Goal: Task Accomplishment & Management: Use online tool/utility

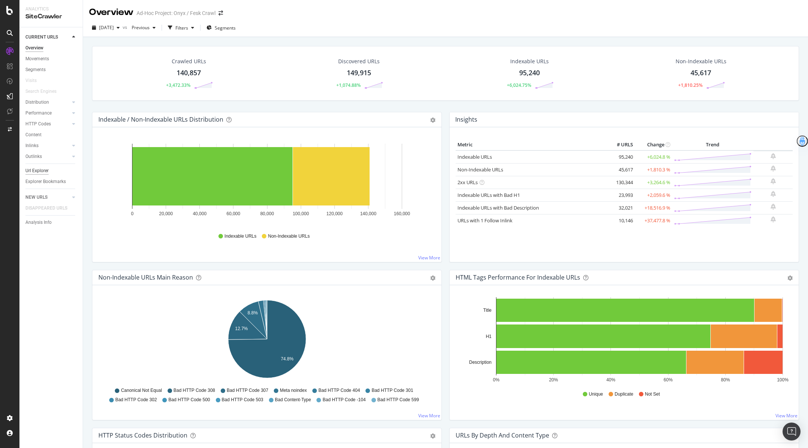
click at [33, 172] on div "Url Explorer" at bounding box center [36, 171] width 23 height 8
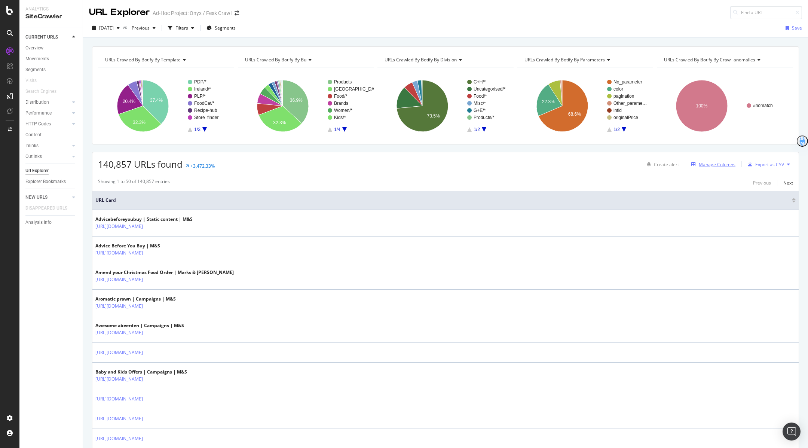
click at [713, 164] on div "Manage Columns" at bounding box center [717, 164] width 37 height 6
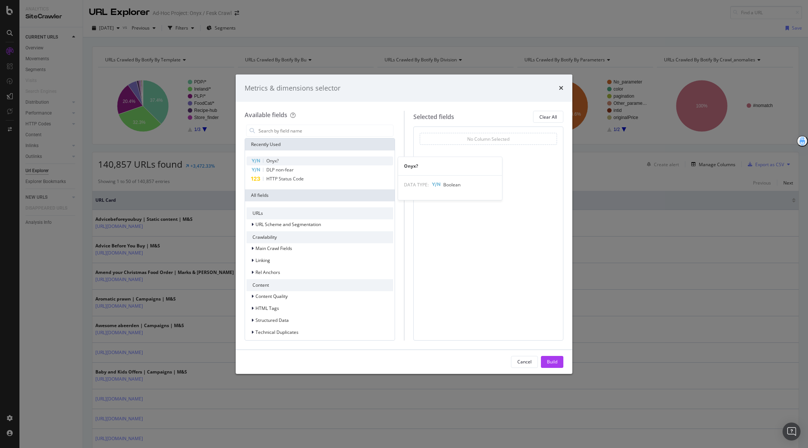
click at [310, 161] on div "Onyx?" at bounding box center [319, 160] width 147 height 9
click at [308, 169] on div "DLP non-fear" at bounding box center [319, 169] width 147 height 9
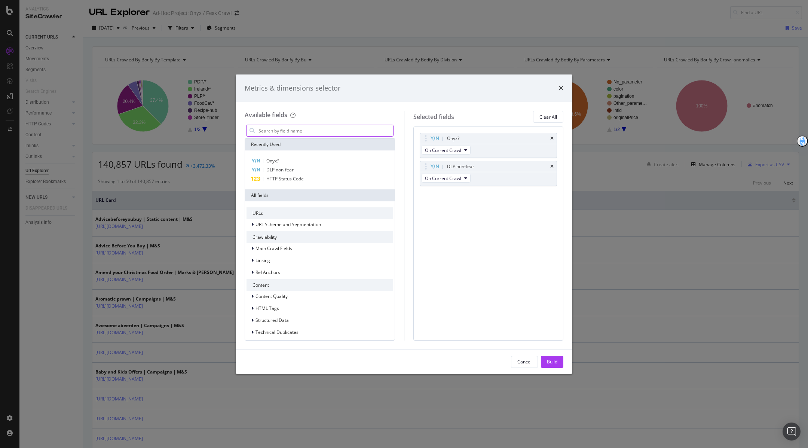
click at [293, 130] on input "modal" at bounding box center [325, 130] width 135 height 11
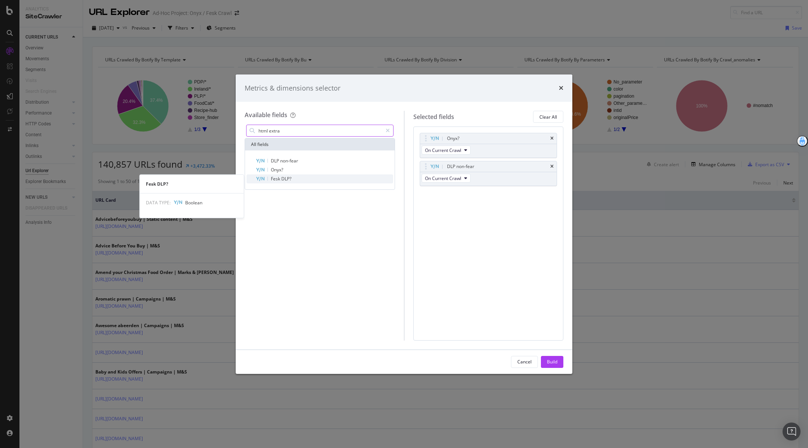
type input "html extra"
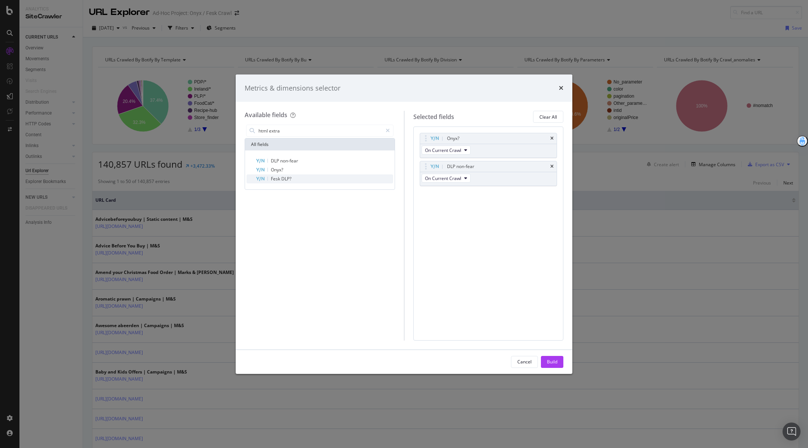
click at [291, 178] on div "Fesk DLP?" at bounding box center [324, 178] width 138 height 9
click at [555, 361] on div "Build" at bounding box center [552, 361] width 10 height 6
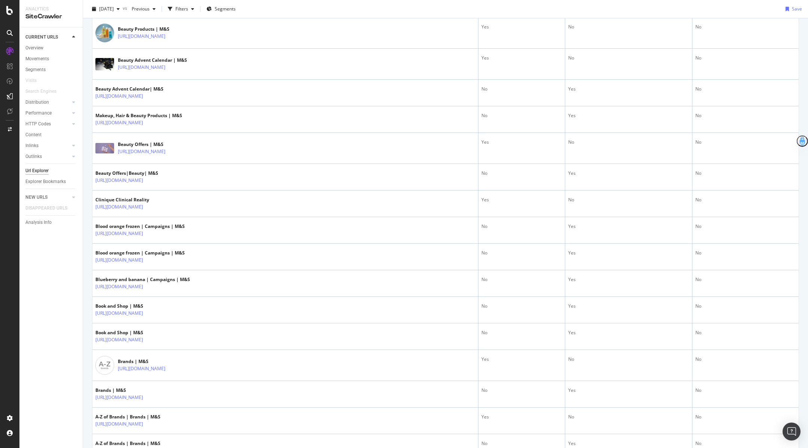
scroll to position [452, 0]
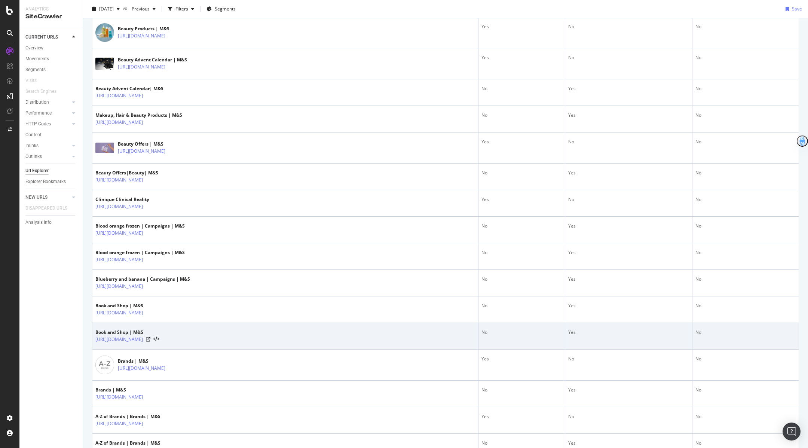
click at [600, 329] on div "Yes" at bounding box center [628, 332] width 121 height 7
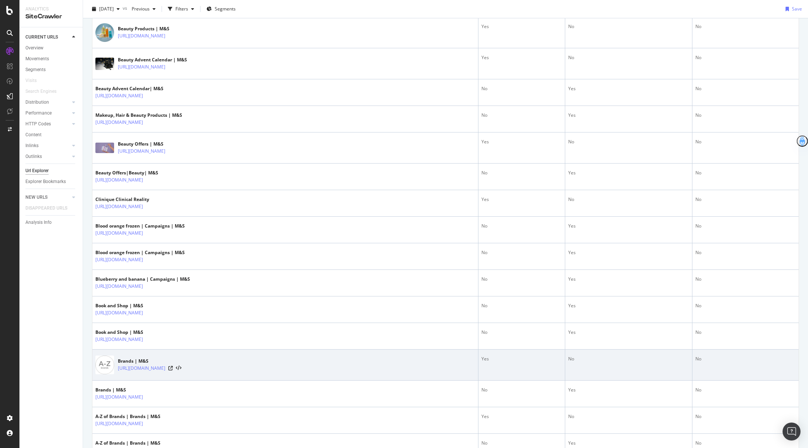
click at [617, 355] on div "No" at bounding box center [628, 358] width 121 height 7
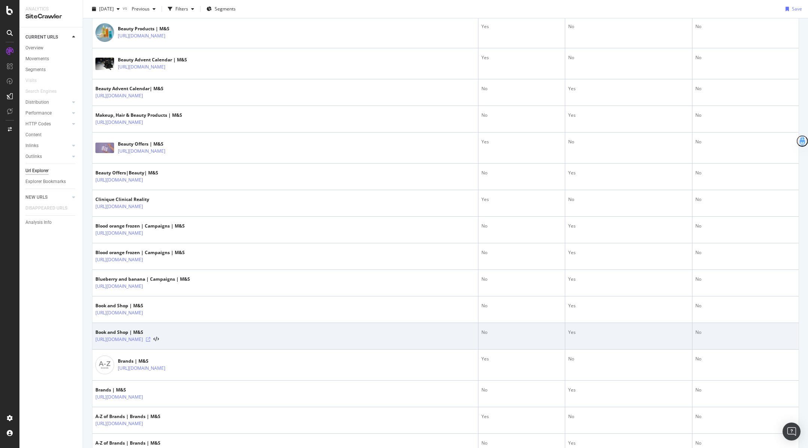
click at [150, 337] on icon at bounding box center [148, 339] width 4 height 4
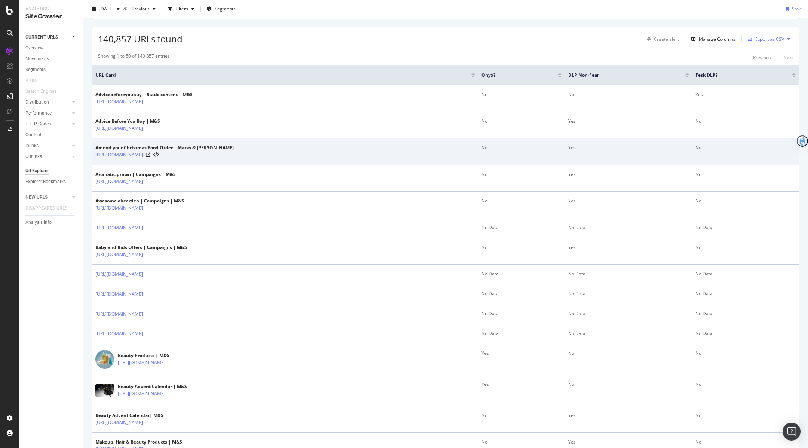
scroll to position [132, 0]
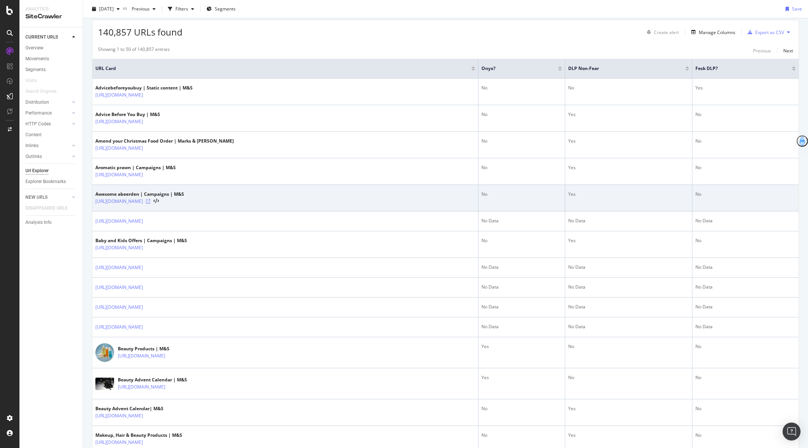
click at [150, 200] on icon at bounding box center [148, 201] width 4 height 4
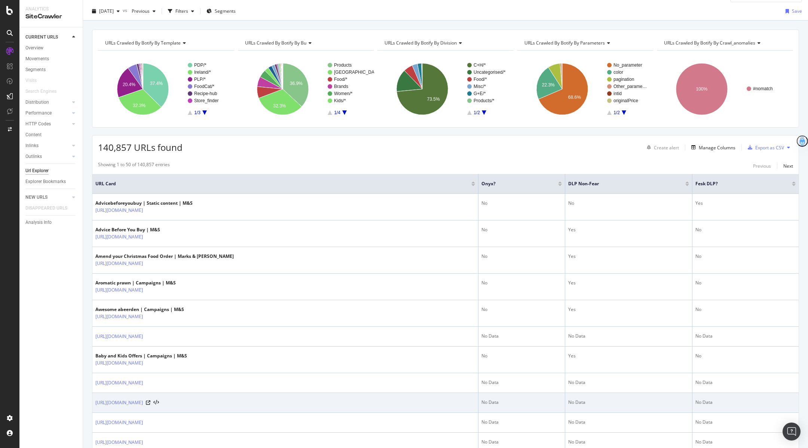
scroll to position [0, 0]
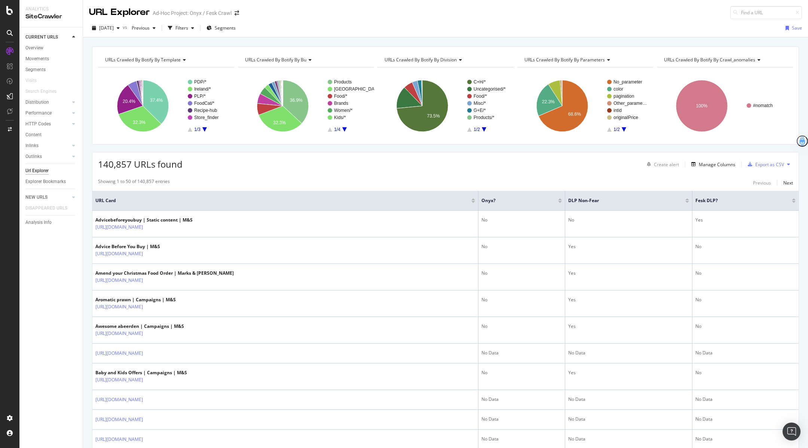
click at [119, 164] on span "140,857 URLs found" at bounding box center [140, 164] width 85 height 12
click at [283, 178] on div "Showing 1 to 50 of 140,857 entries Previous Next" at bounding box center [445, 182] width 706 height 9
click at [195, 32] on div "Filters" at bounding box center [181, 27] width 32 height 11
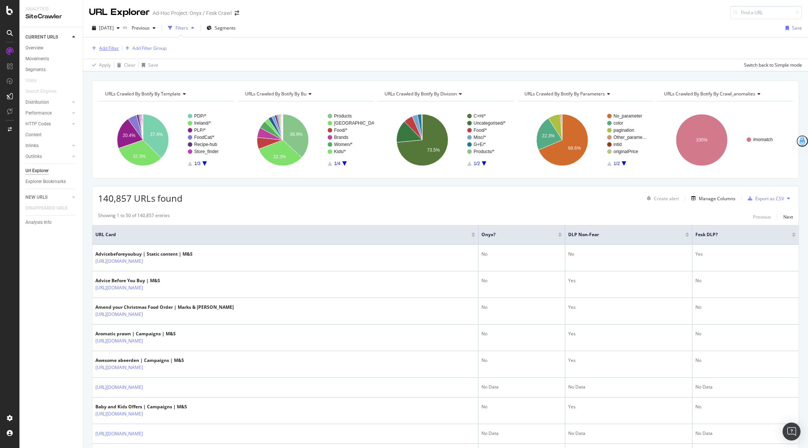
click at [105, 50] on div "Add Filter" at bounding box center [109, 48] width 20 height 6
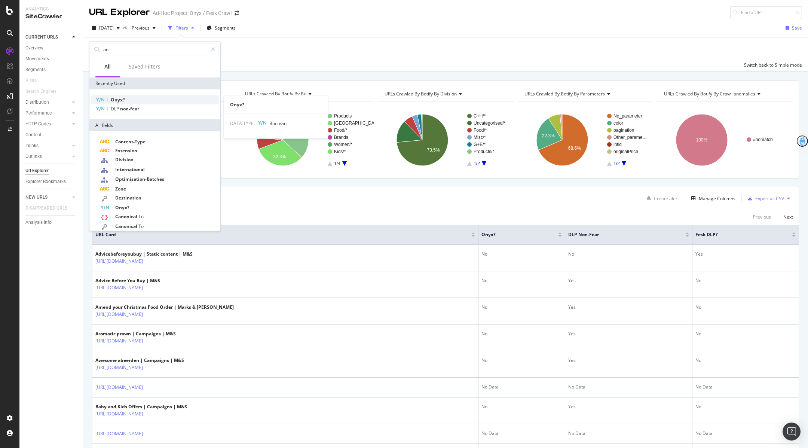
type input "on"
click at [159, 98] on div "Onyx?" at bounding box center [155, 99] width 128 height 9
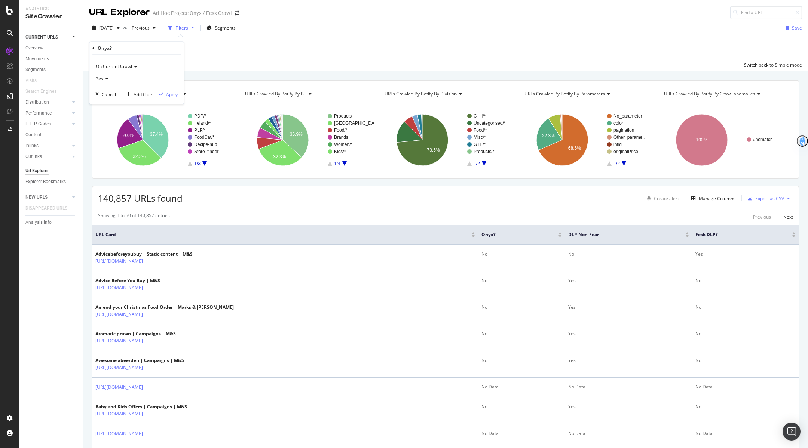
click at [106, 76] on div "Yes" at bounding box center [136, 79] width 82 height 12
click at [368, 68] on div "Apply Clear Save Switch back to Simple mode" at bounding box center [445, 65] width 725 height 12
click at [103, 46] on div "Add Filter" at bounding box center [109, 48] width 20 height 6
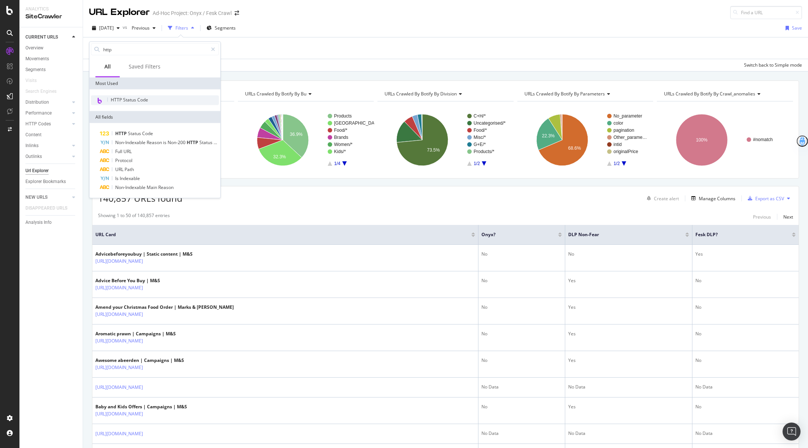
type input "http"
click at [148, 100] on div "HTTP Status Code" at bounding box center [155, 100] width 128 height 10
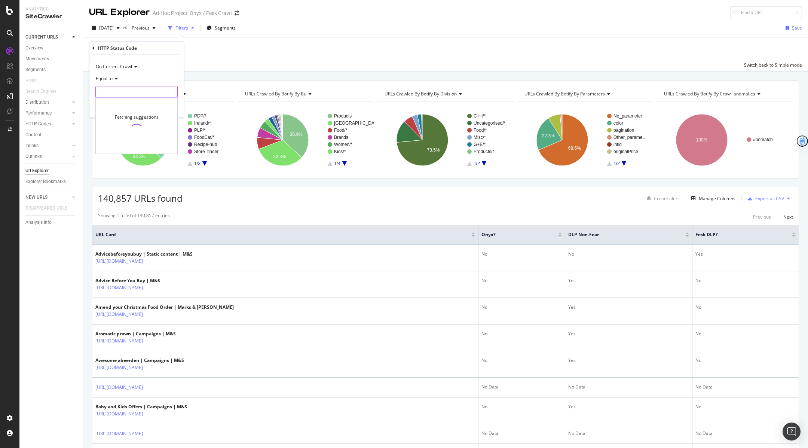
click at [105, 90] on input "number" at bounding box center [136, 92] width 82 height 12
type input "200"
click at [164, 100] on span "130,344 URLS" at bounding box center [163, 102] width 28 height 6
click at [166, 108] on div "button" at bounding box center [161, 107] width 10 height 4
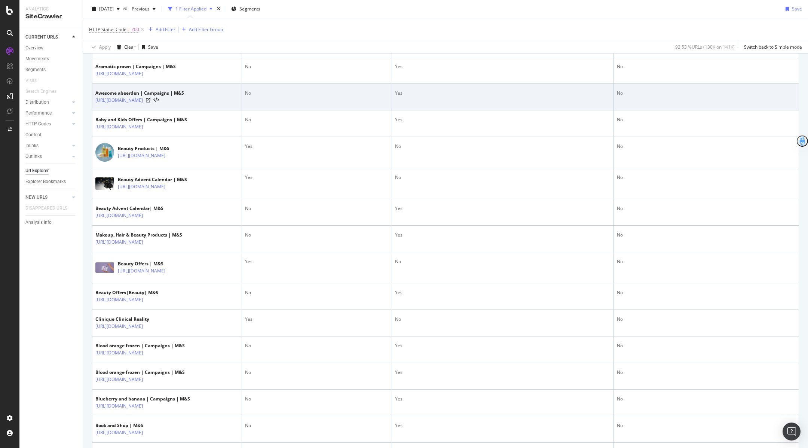
scroll to position [433, 0]
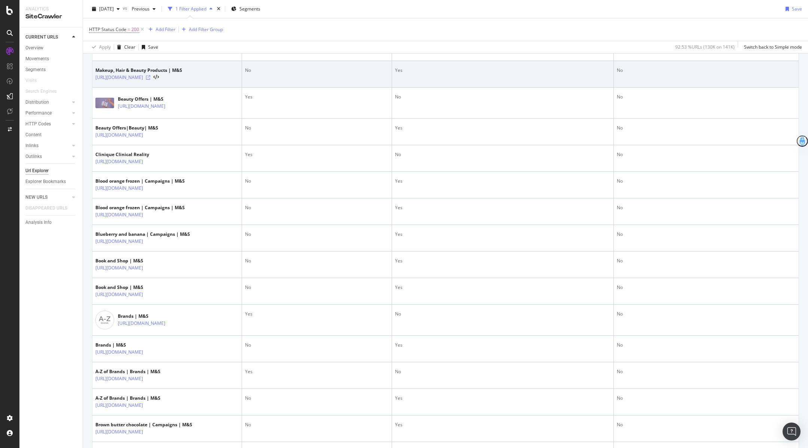
click at [150, 80] on icon at bounding box center [148, 77] width 4 height 4
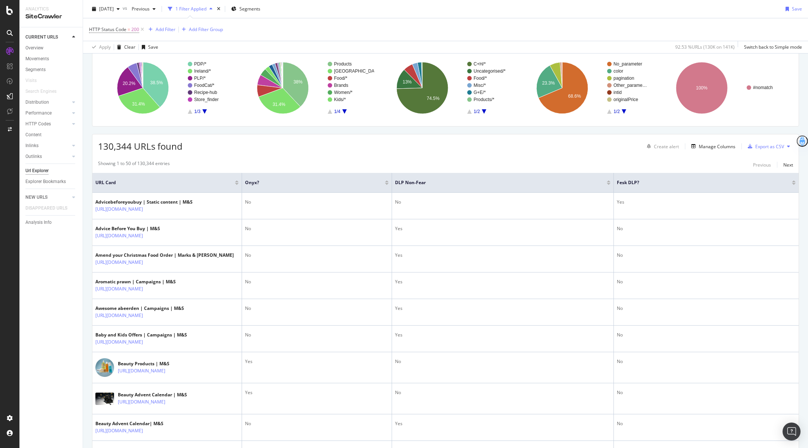
scroll to position [0, 0]
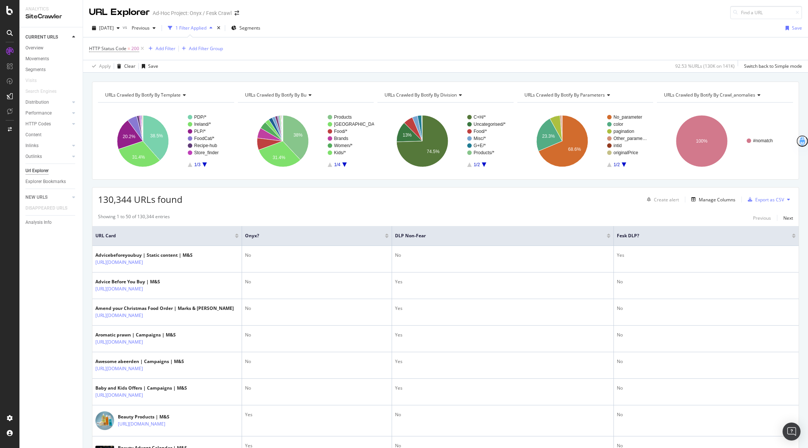
click at [716, 94] on span "URLs Crawled By Botify By crawl_anomalies" at bounding box center [709, 95] width 91 height 6
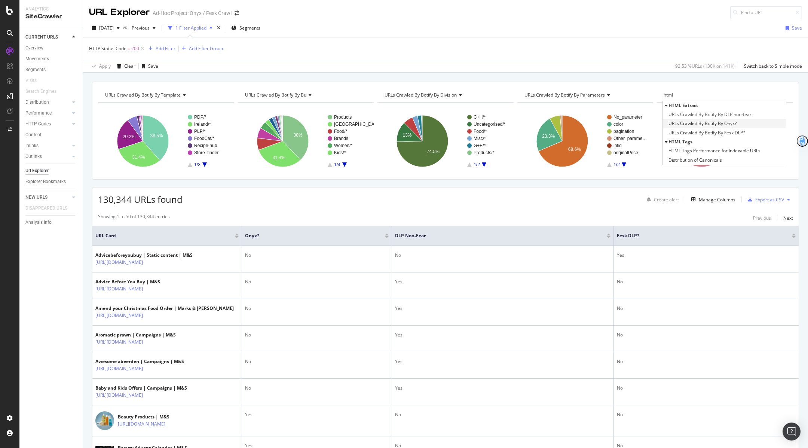
type input "html"
click at [742, 122] on div "URLs Crawled By Botify By Onyx?" at bounding box center [724, 123] width 123 height 9
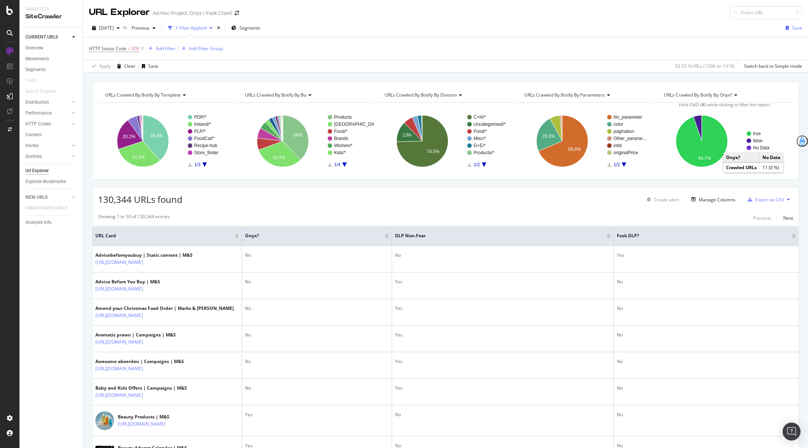
click at [764, 147] on text "No Data" at bounding box center [761, 147] width 16 height 5
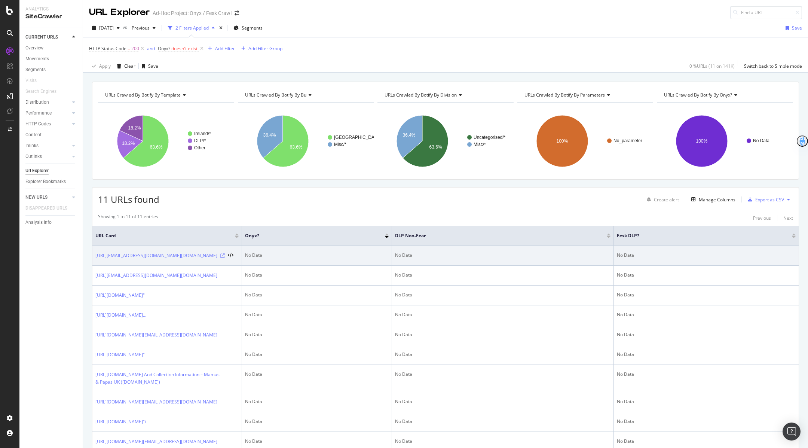
click at [225, 258] on icon at bounding box center [222, 255] width 4 height 4
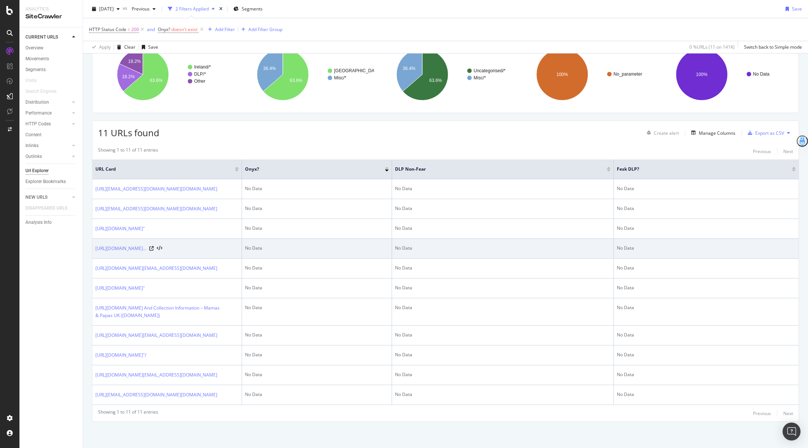
scroll to position [146, 0]
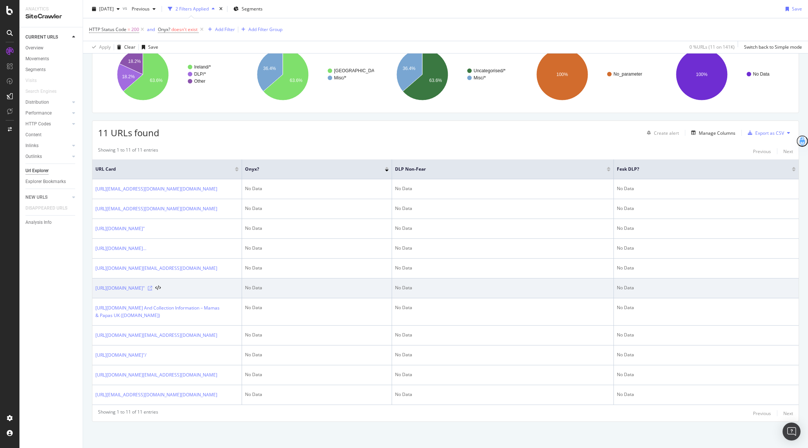
click at [152, 286] on icon at bounding box center [150, 288] width 4 height 4
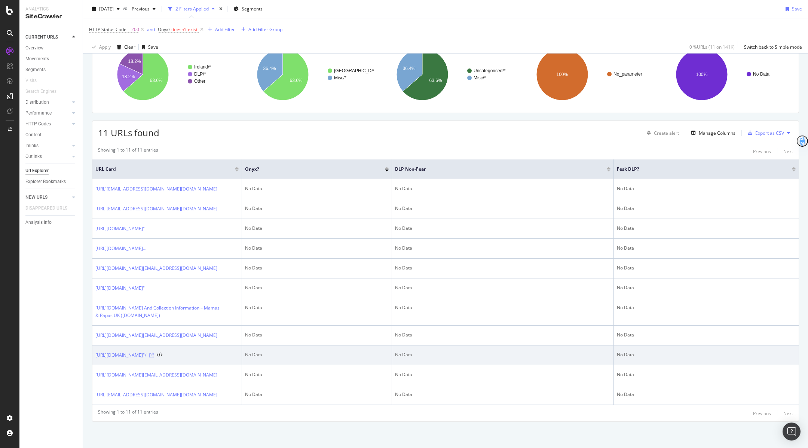
click at [154, 353] on icon at bounding box center [151, 355] width 4 height 4
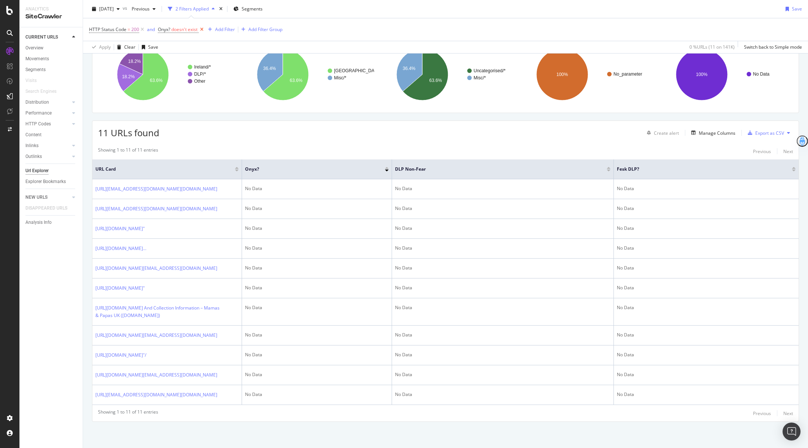
click at [200, 31] on icon at bounding box center [202, 29] width 6 height 7
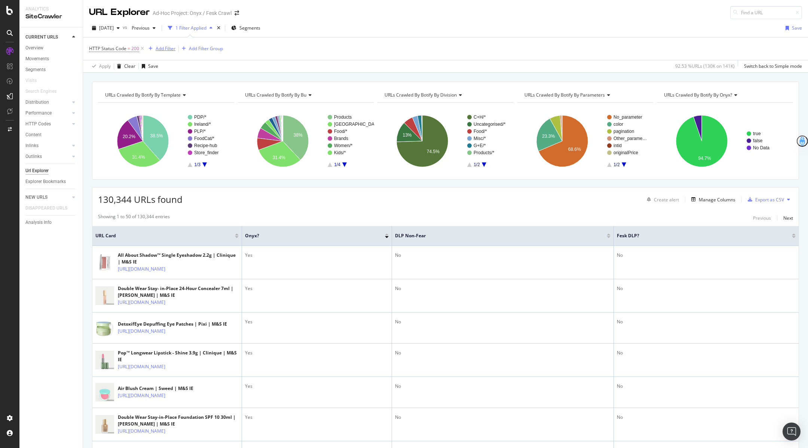
click at [166, 49] on div "Add Filter" at bounding box center [166, 48] width 20 height 6
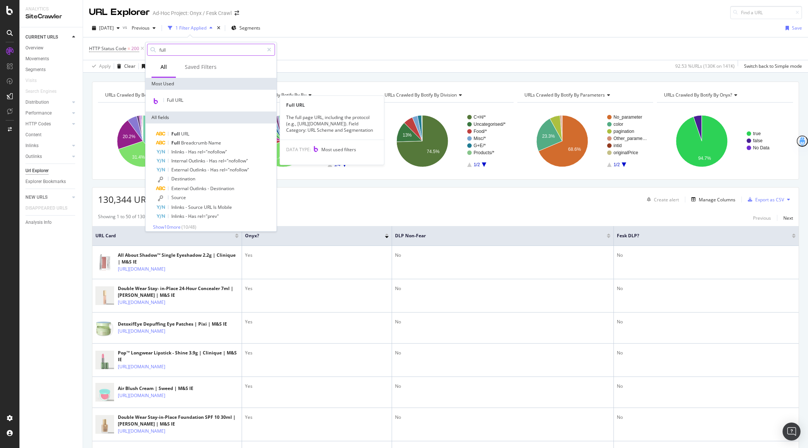
type input "full"
click at [167, 93] on div "Full URL" at bounding box center [211, 101] width 131 height 22
click at [167, 99] on span "Full URL" at bounding box center [175, 100] width 16 height 6
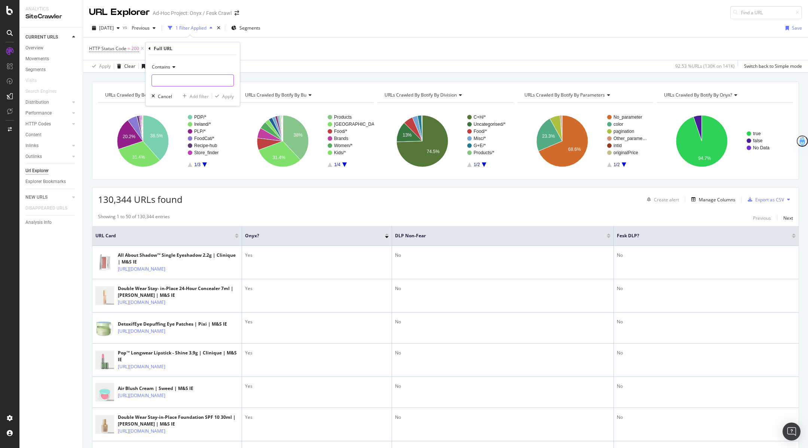
click at [163, 78] on input "text" at bounding box center [193, 80] width 82 height 12
paste input "https://www.marksandspencer.com/ie/c~faqs"
type input "https://www.marksandspencer.com/ie/c~faqs"
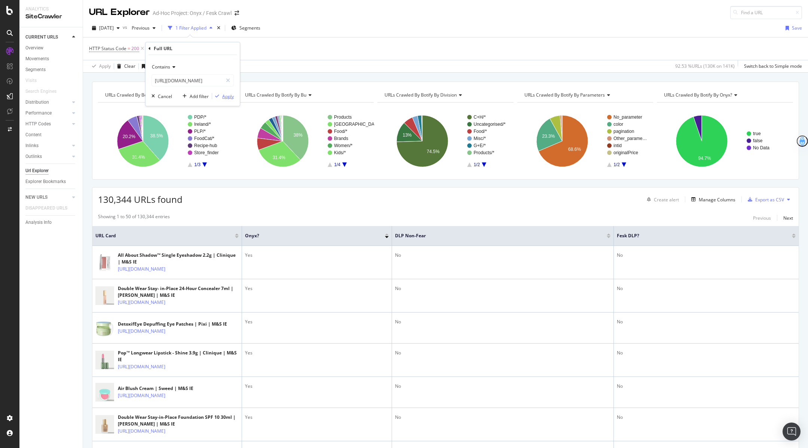
click at [232, 95] on div "Apply" at bounding box center [228, 96] width 12 height 6
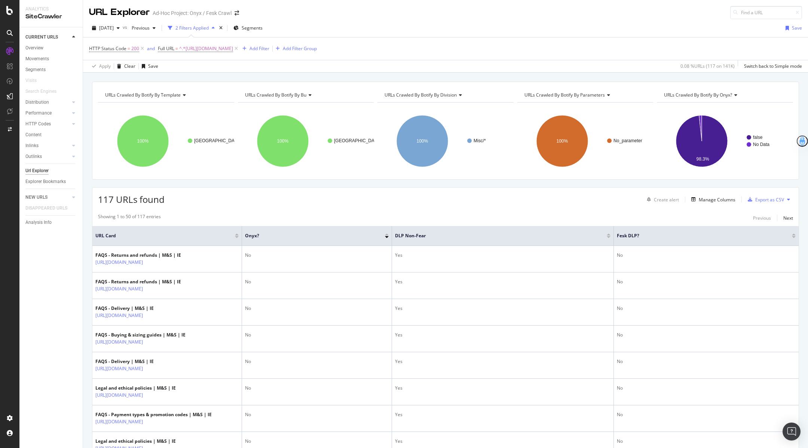
click at [237, 233] on div at bounding box center [237, 234] width 4 height 2
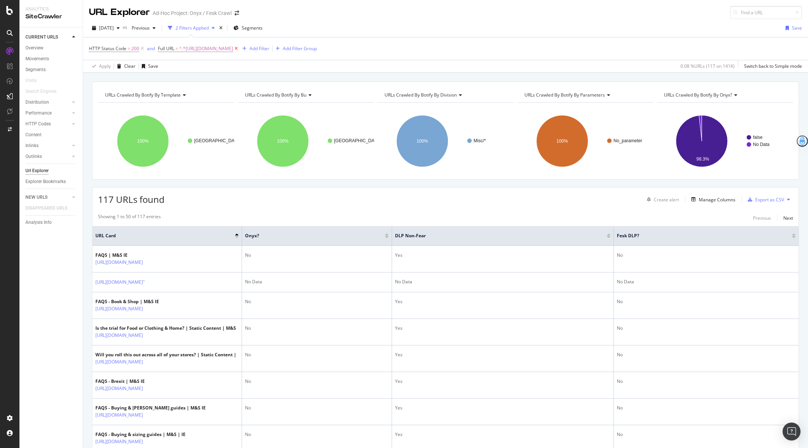
click at [239, 50] on icon at bounding box center [236, 48] width 6 height 7
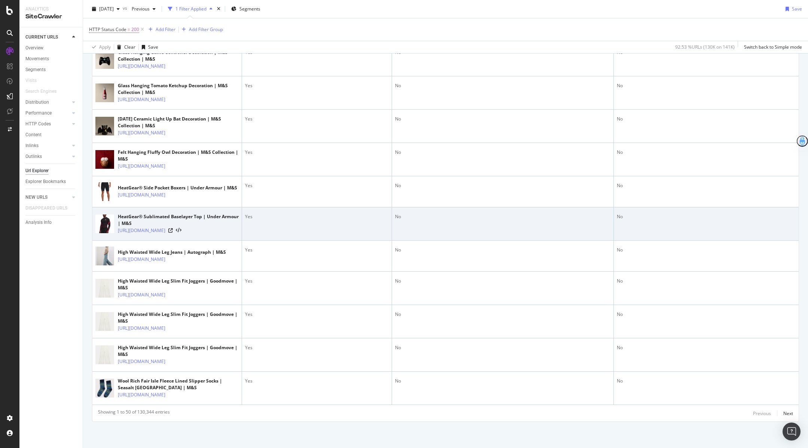
scroll to position [1712, 0]
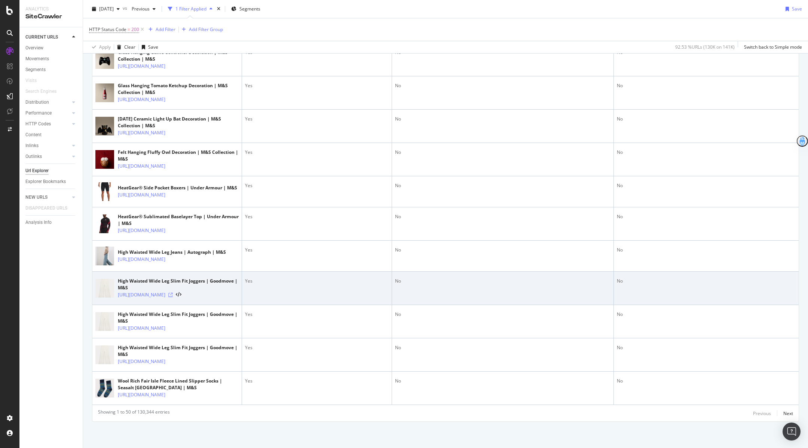
click at [173, 297] on icon at bounding box center [170, 295] width 4 height 4
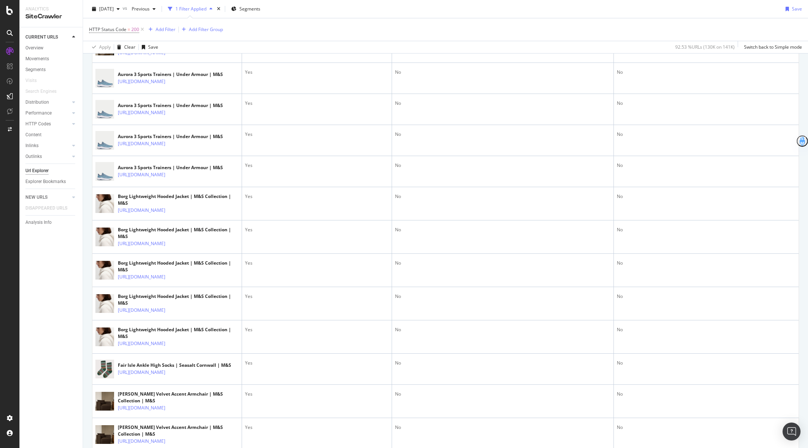
scroll to position [0, 0]
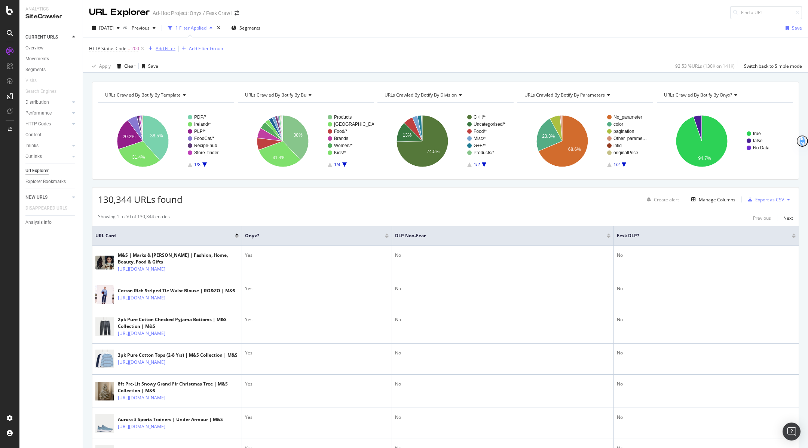
click at [164, 47] on div "Add Filter" at bounding box center [166, 48] width 20 height 6
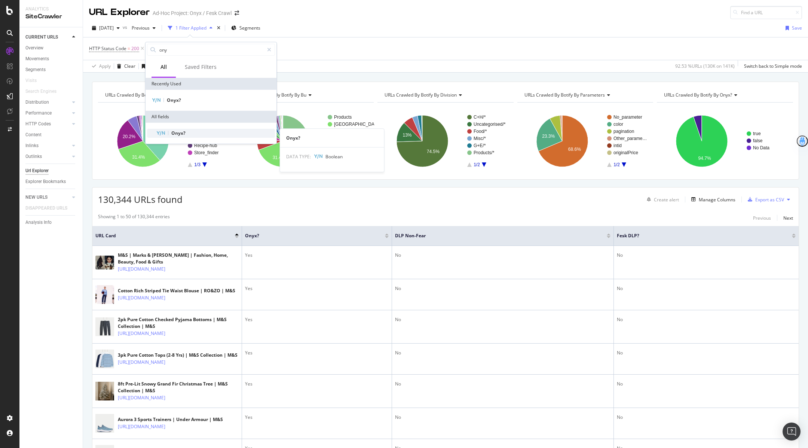
type input "ony"
click at [179, 134] on span "Onyx?" at bounding box center [178, 133] width 14 height 6
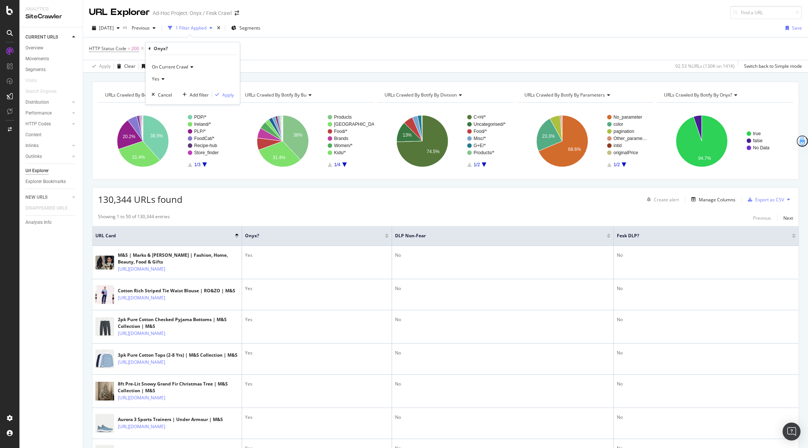
click at [158, 79] on span "Yes" at bounding box center [155, 79] width 7 height 6
click at [162, 102] on div "No" at bounding box center [193, 104] width 80 height 10
click at [226, 94] on div "Apply" at bounding box center [228, 94] width 12 height 6
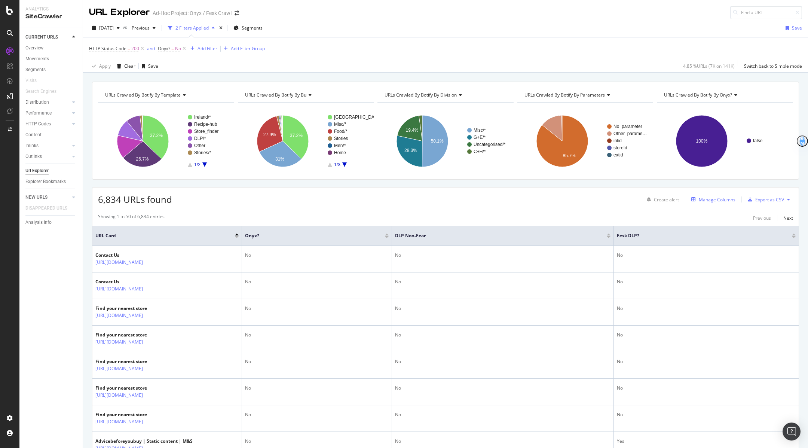
click at [713, 196] on div "Manage Columns" at bounding box center [717, 199] width 37 height 6
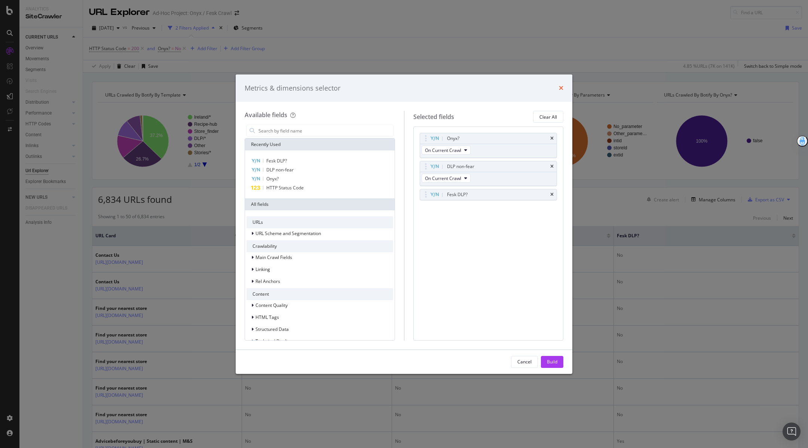
click at [559, 88] on icon "times" at bounding box center [561, 88] width 4 height 6
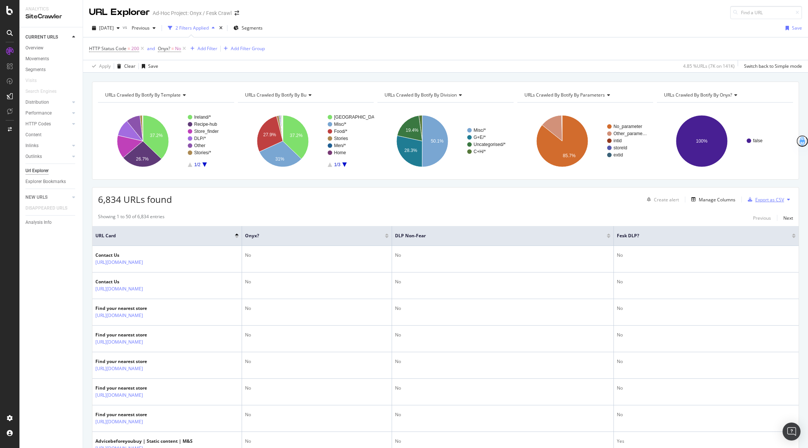
click at [776, 198] on div "Export as CSV" at bounding box center [769, 199] width 29 height 6
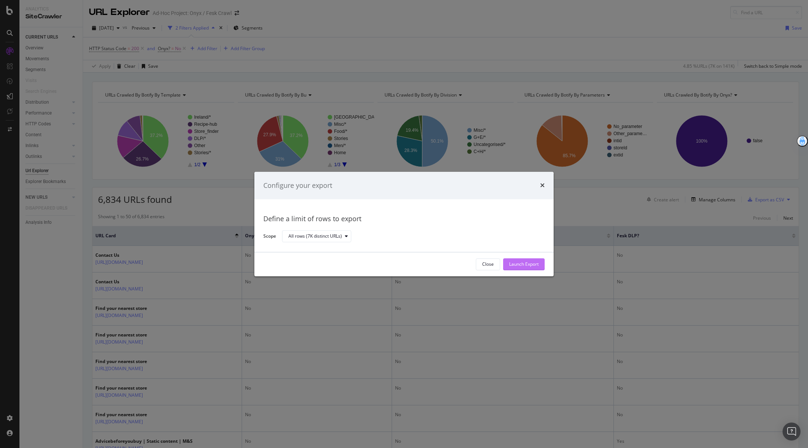
click at [539, 266] on button "Launch Export" at bounding box center [524, 264] width 42 height 12
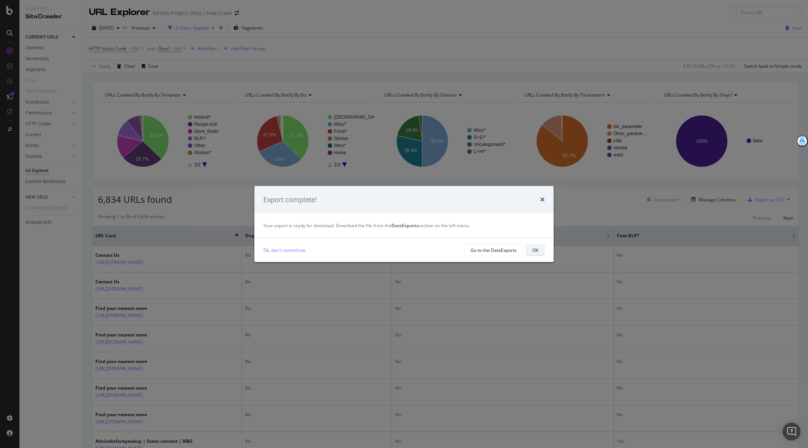
click at [535, 254] on div "OK" at bounding box center [535, 250] width 6 height 10
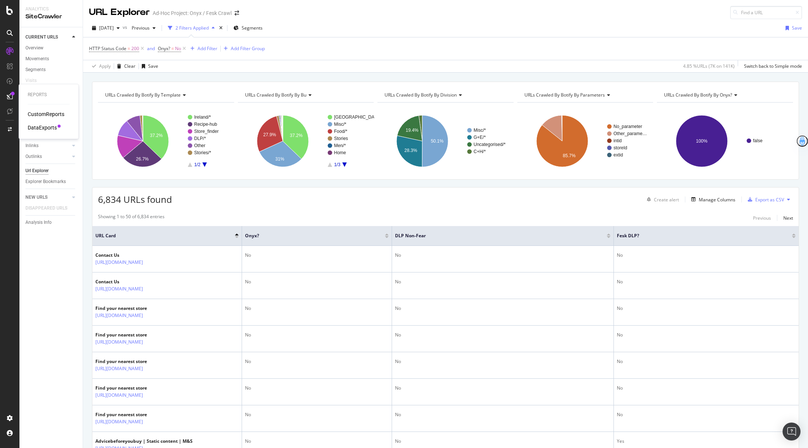
click at [34, 123] on div "CustomReports DataExports" at bounding box center [49, 120] width 42 height 21
click at [34, 124] on div "DataExports" at bounding box center [42, 127] width 29 height 7
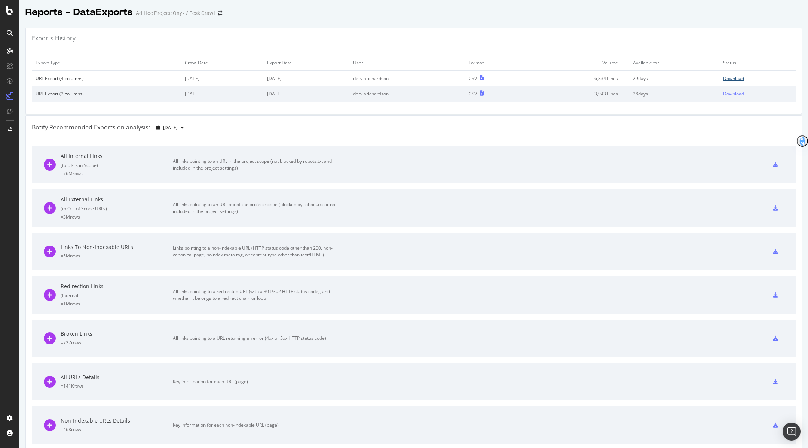
click at [744, 78] on div "Download" at bounding box center [733, 78] width 21 height 6
click at [735, 79] on div "Download" at bounding box center [733, 78] width 21 height 6
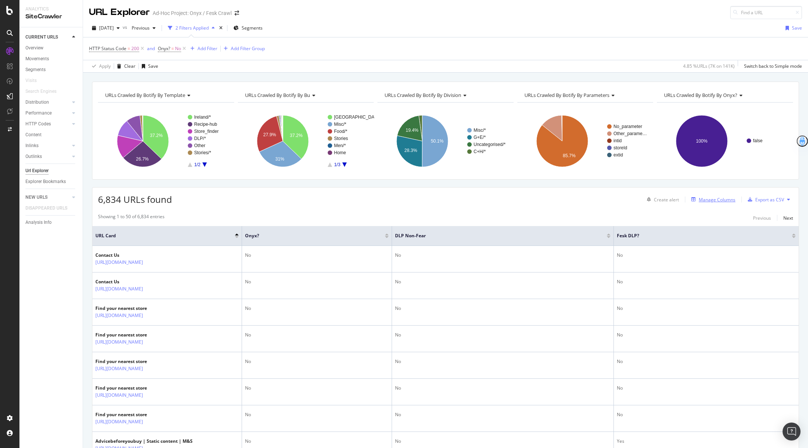
click at [725, 200] on div "Manage Columns" at bounding box center [717, 199] width 37 height 6
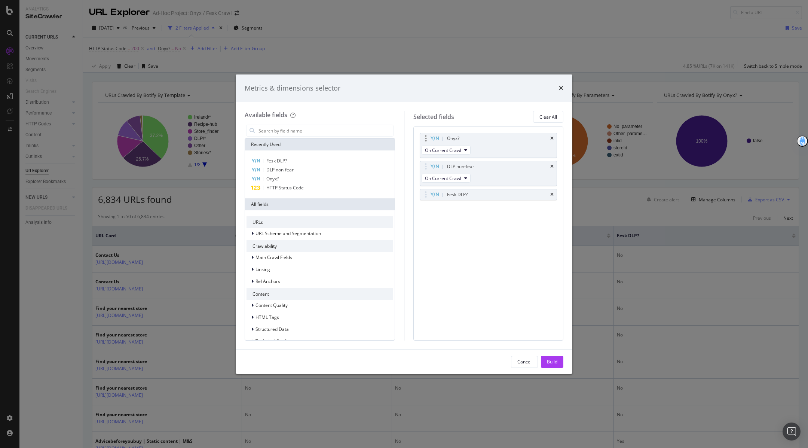
click at [554, 136] on div "Onyx?" at bounding box center [488, 138] width 137 height 10
click at [552, 139] on icon "times" at bounding box center [551, 138] width 3 height 4
click at [335, 131] on input "modal" at bounding box center [325, 130] width 135 height 11
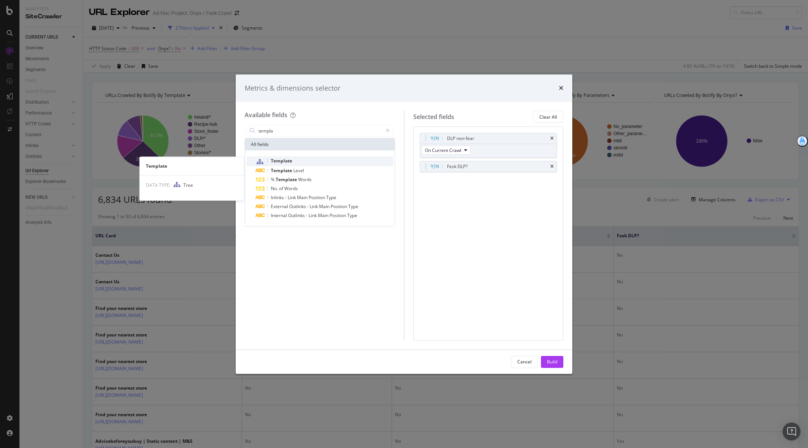
click at [290, 162] on span "Template" at bounding box center [281, 160] width 21 height 6
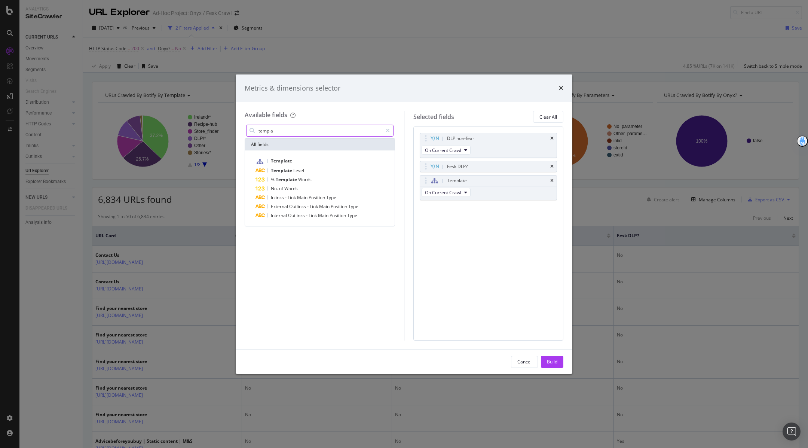
click at [298, 128] on input "templa" at bounding box center [320, 130] width 125 height 11
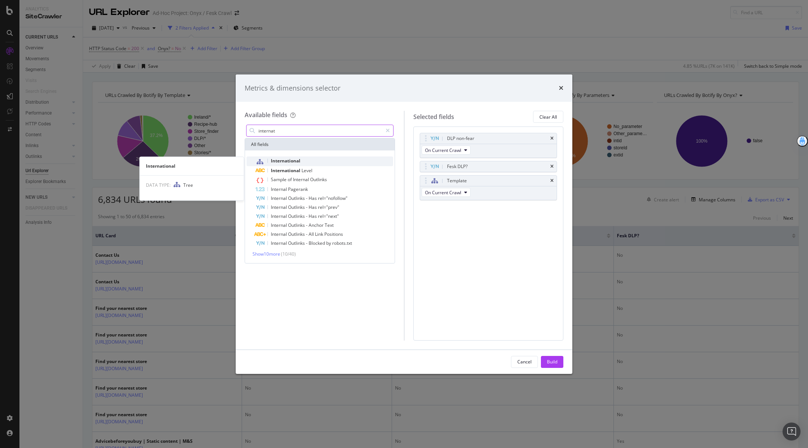
type input "internat"
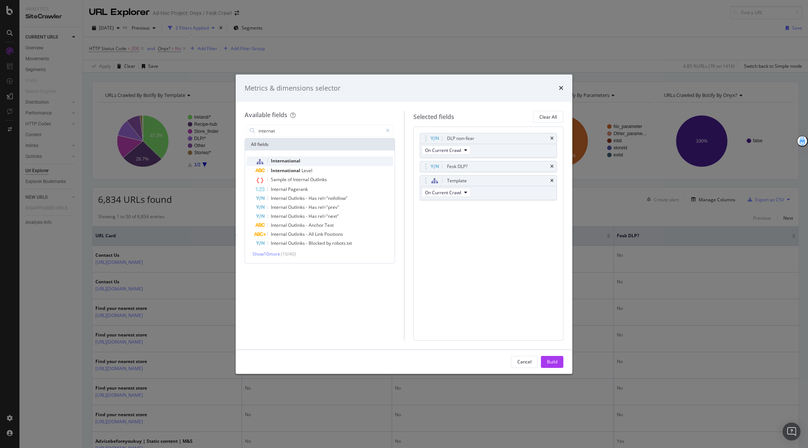
click at [276, 160] on span "International" at bounding box center [286, 160] width 30 height 6
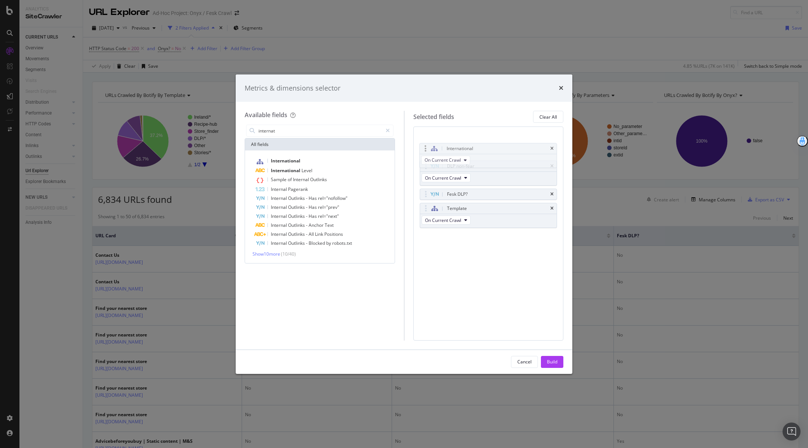
drag, startPoint x: 425, startPoint y: 209, endPoint x: 425, endPoint y: 149, distance: 59.5
click at [425, 149] on body "Analytics SiteCrawler CURRENT URLS Overview Movements Segments Visits Search En…" at bounding box center [404, 224] width 808 height 448
drag, startPoint x: 422, startPoint y: 207, endPoint x: 422, endPoint y: 166, distance: 40.8
click at [422, 166] on body "Analytics SiteCrawler CURRENT URLS Overview Movements Segments Visits Search En…" at bounding box center [404, 224] width 808 height 448
click at [547, 359] on div "Build" at bounding box center [552, 361] width 10 height 6
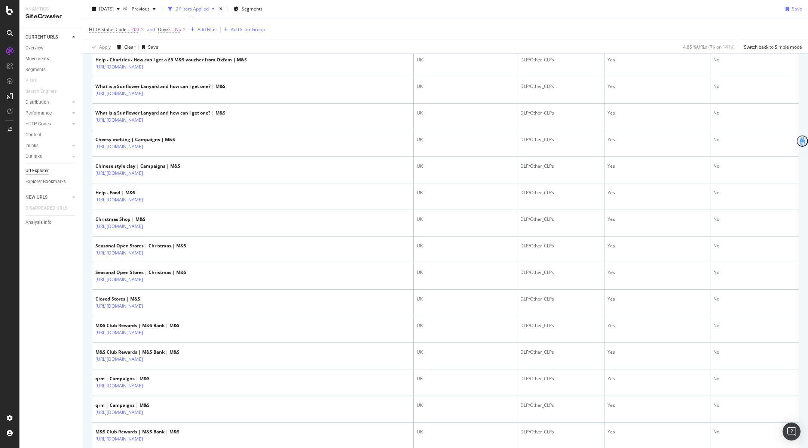
scroll to position [1167, 0]
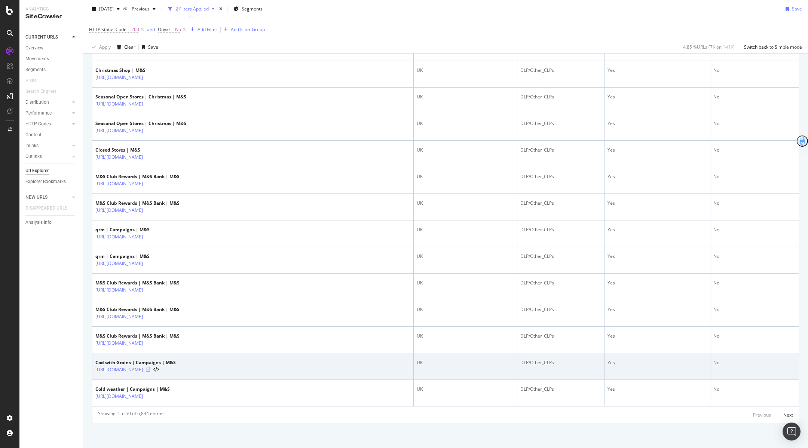
click at [150, 368] on icon at bounding box center [148, 369] width 4 height 4
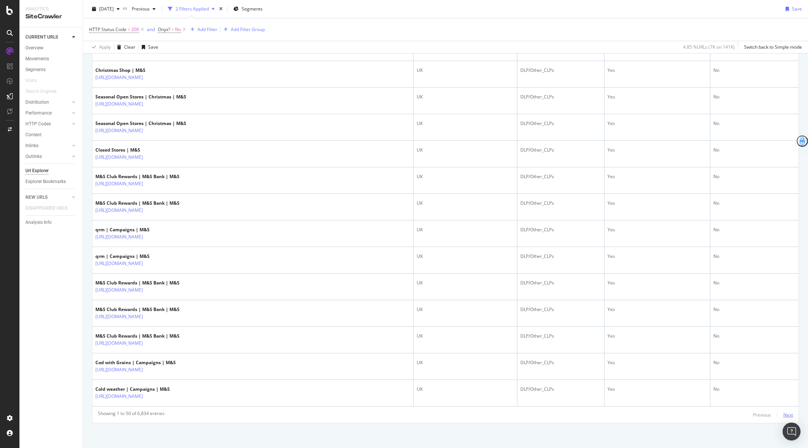
click at [790, 413] on div "Next" at bounding box center [788, 414] width 10 height 6
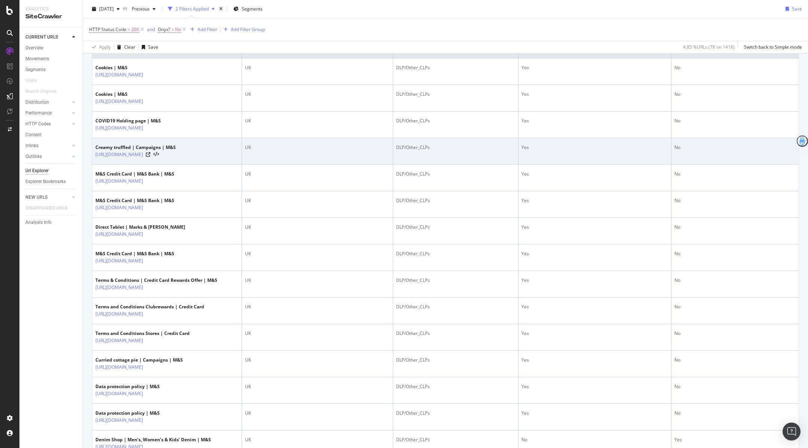
scroll to position [0, 0]
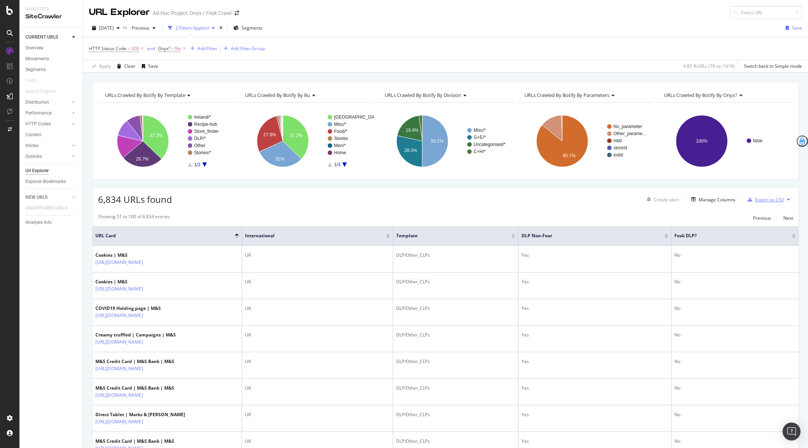
click at [765, 196] on div "Export as CSV" at bounding box center [769, 199] width 29 height 6
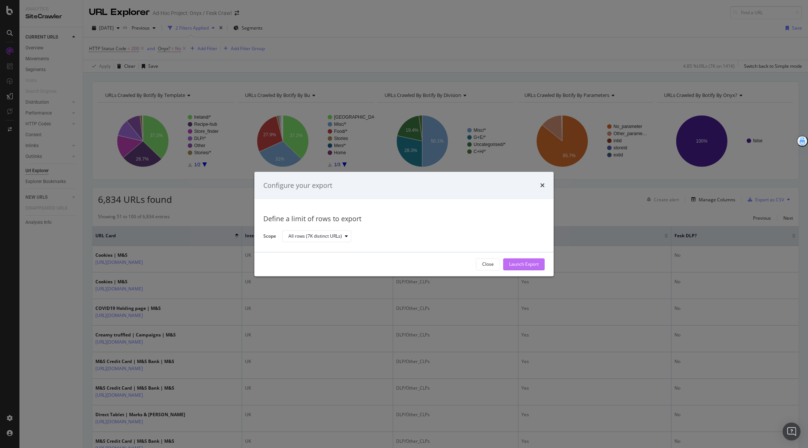
click at [531, 264] on div "Launch Export" at bounding box center [524, 264] width 30 height 6
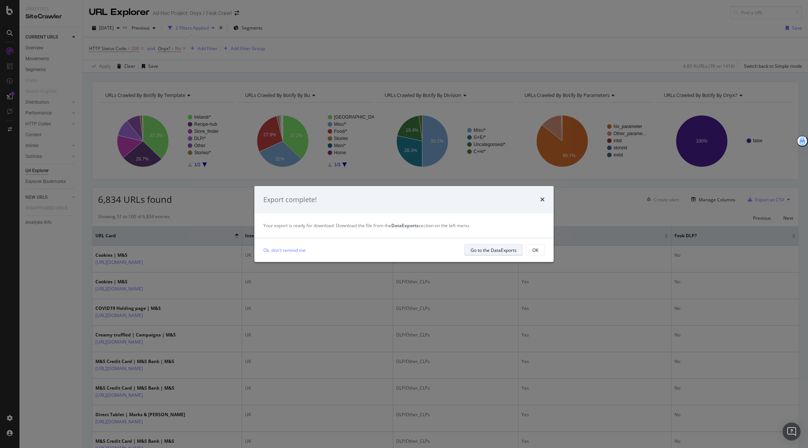
click at [498, 251] on div "Go to the DataExports" at bounding box center [494, 250] width 46 height 6
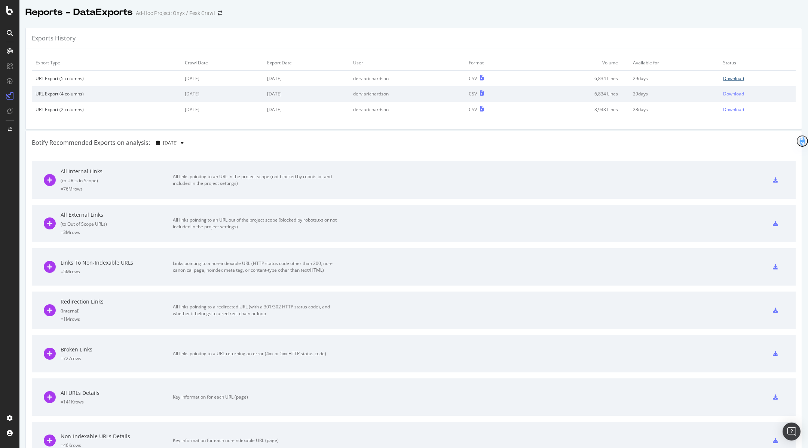
click at [734, 77] on div "Download" at bounding box center [733, 78] width 21 height 6
click at [744, 78] on div "Download" at bounding box center [733, 78] width 21 height 6
click at [50, 379] on div "Settings" at bounding box center [38, 378] width 31 height 6
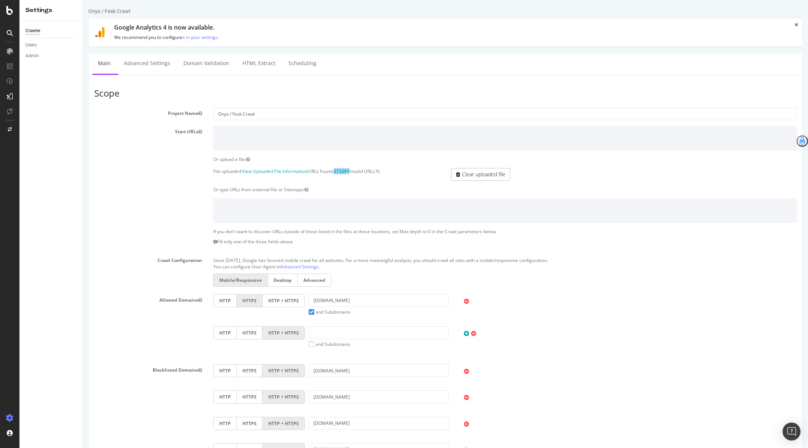
drag, startPoint x: 339, startPoint y: 171, endPoint x: 354, endPoint y: 171, distance: 15.3
click at [354, 171] on p "File uploaded: View Uploaded File Information (URLs Found: 273291 Invalid URLs:…" at bounding box center [326, 171] width 227 height 6
copy strong "273291"
